Goal: Find specific page/section: Find specific page/section

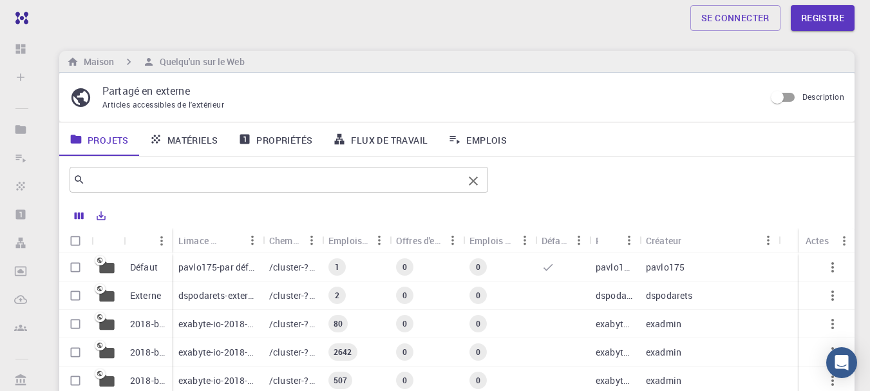
click at [124, 187] on input "text" at bounding box center [274, 180] width 378 height 18
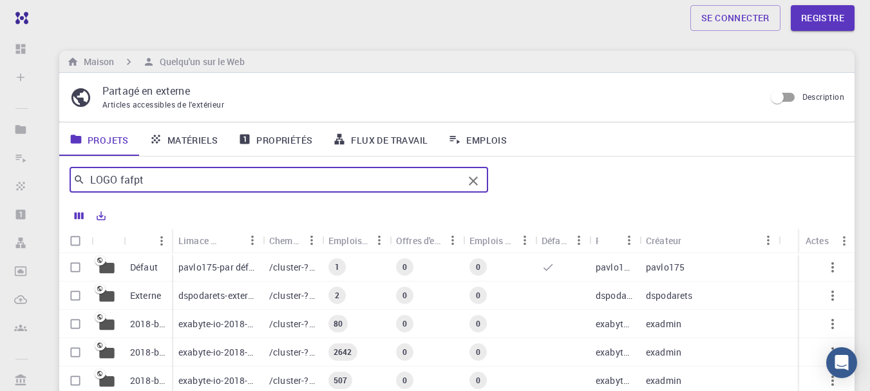
type input "LOGO fafpt"
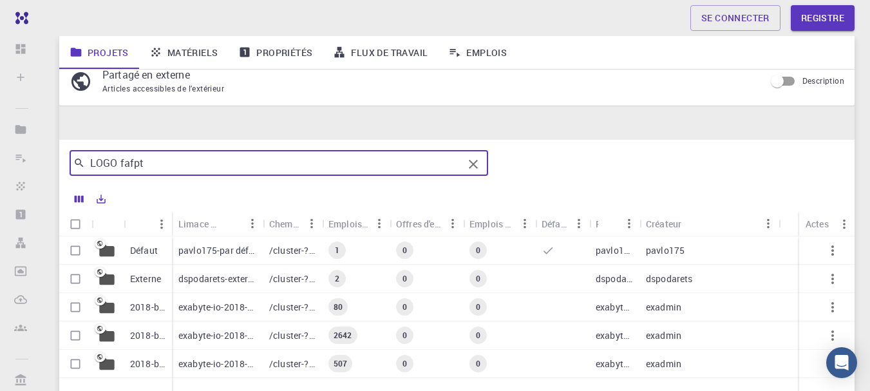
scroll to position [187, 0]
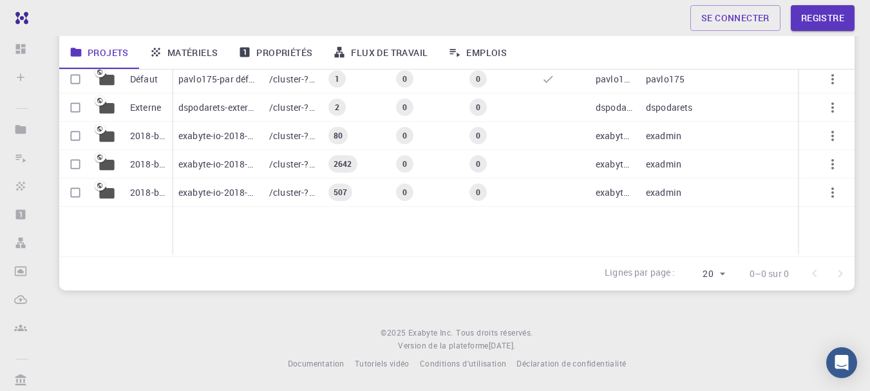
click at [267, 227] on div "Défaut Externe 2018-bg-étude-phase-i-ph 2018-bg-étude-phase-III 2018-bg-étude-p…" at bounding box center [457, 160] width 796 height 191
click at [104, 194] on icon at bounding box center [106, 192] width 15 height 12
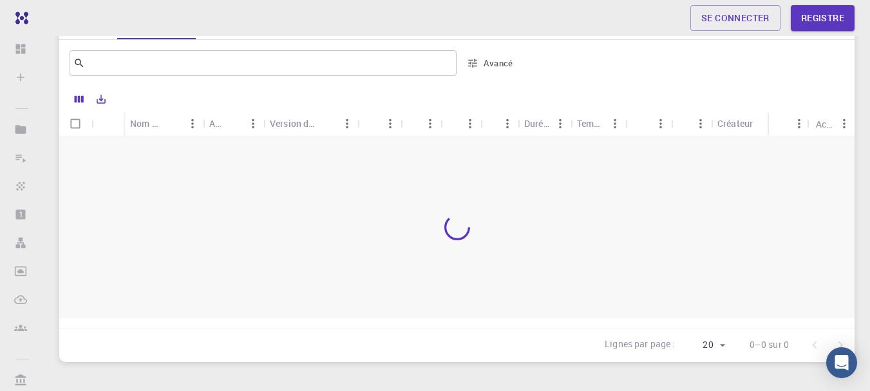
scroll to position [193, 0]
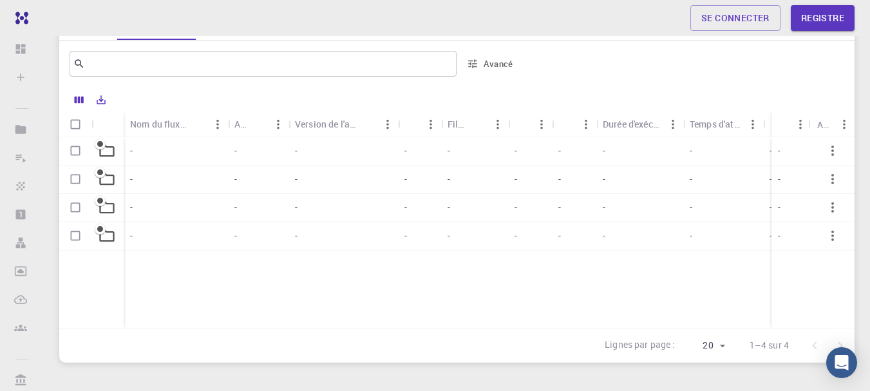
click at [102, 151] on icon at bounding box center [107, 151] width 18 height 18
